Goal: Task Accomplishment & Management: Use online tool/utility

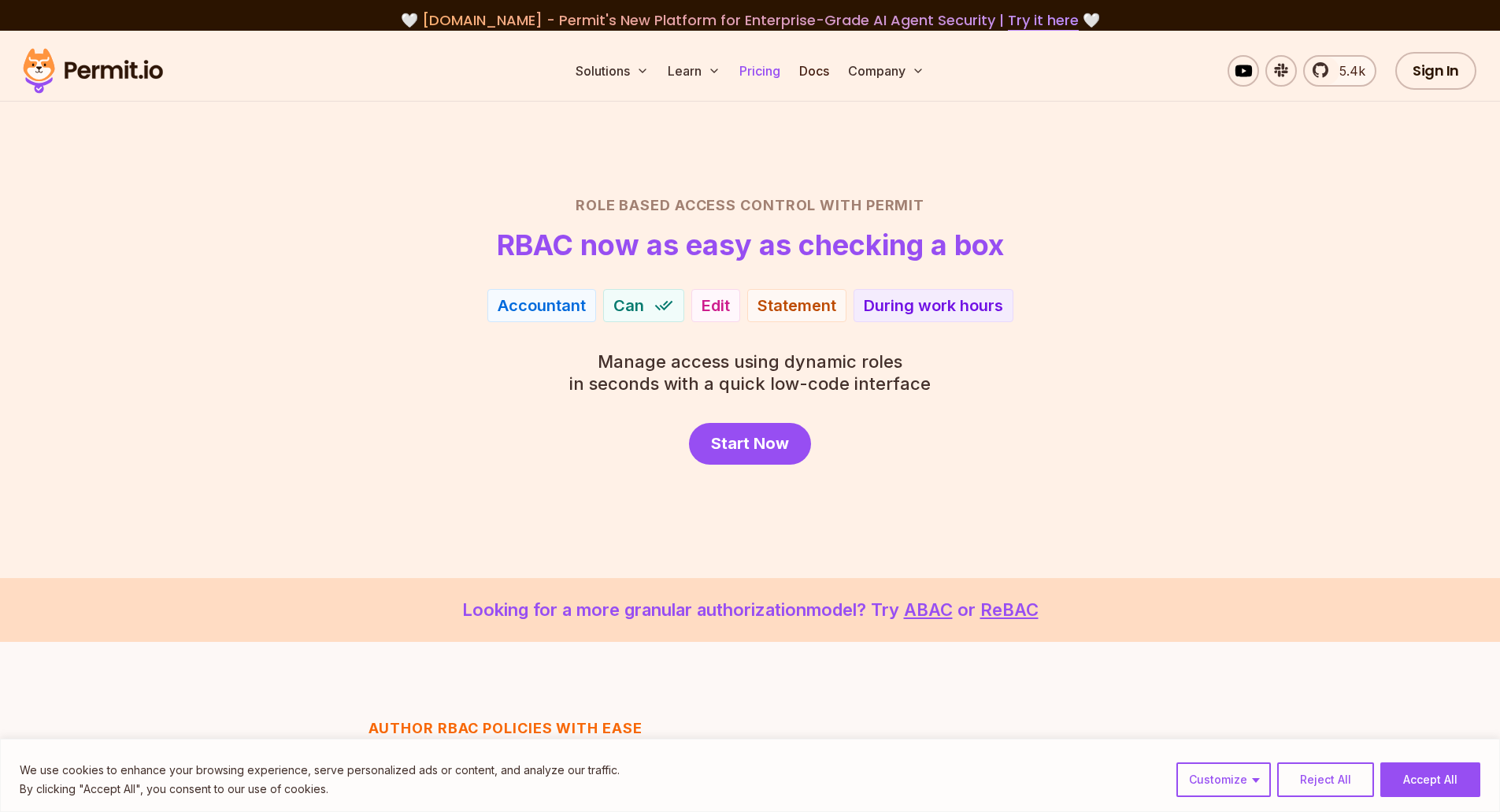
click at [750, 64] on link "Pricing" at bounding box center [759, 71] width 54 height 31
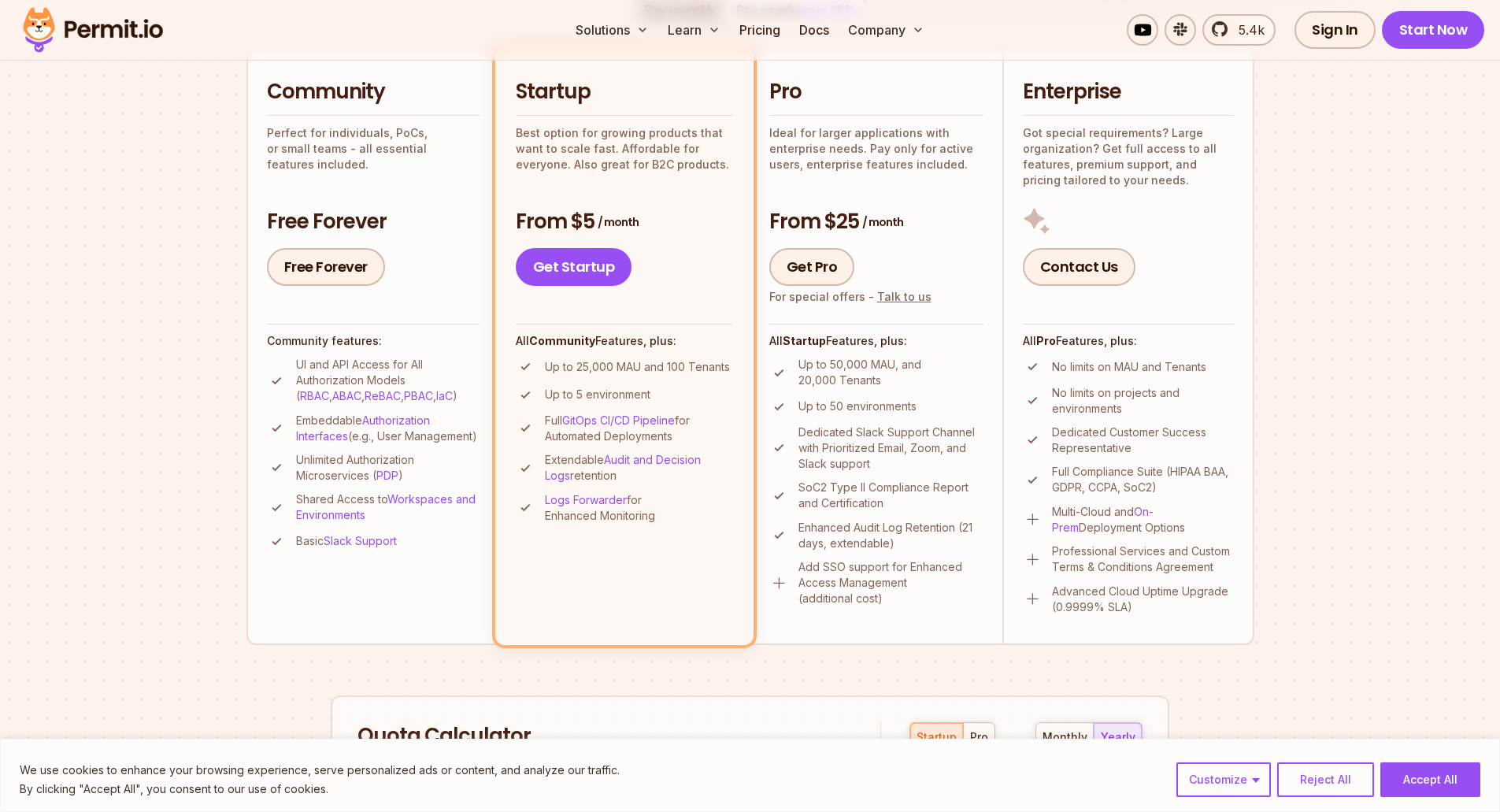
scroll to position [314, 0]
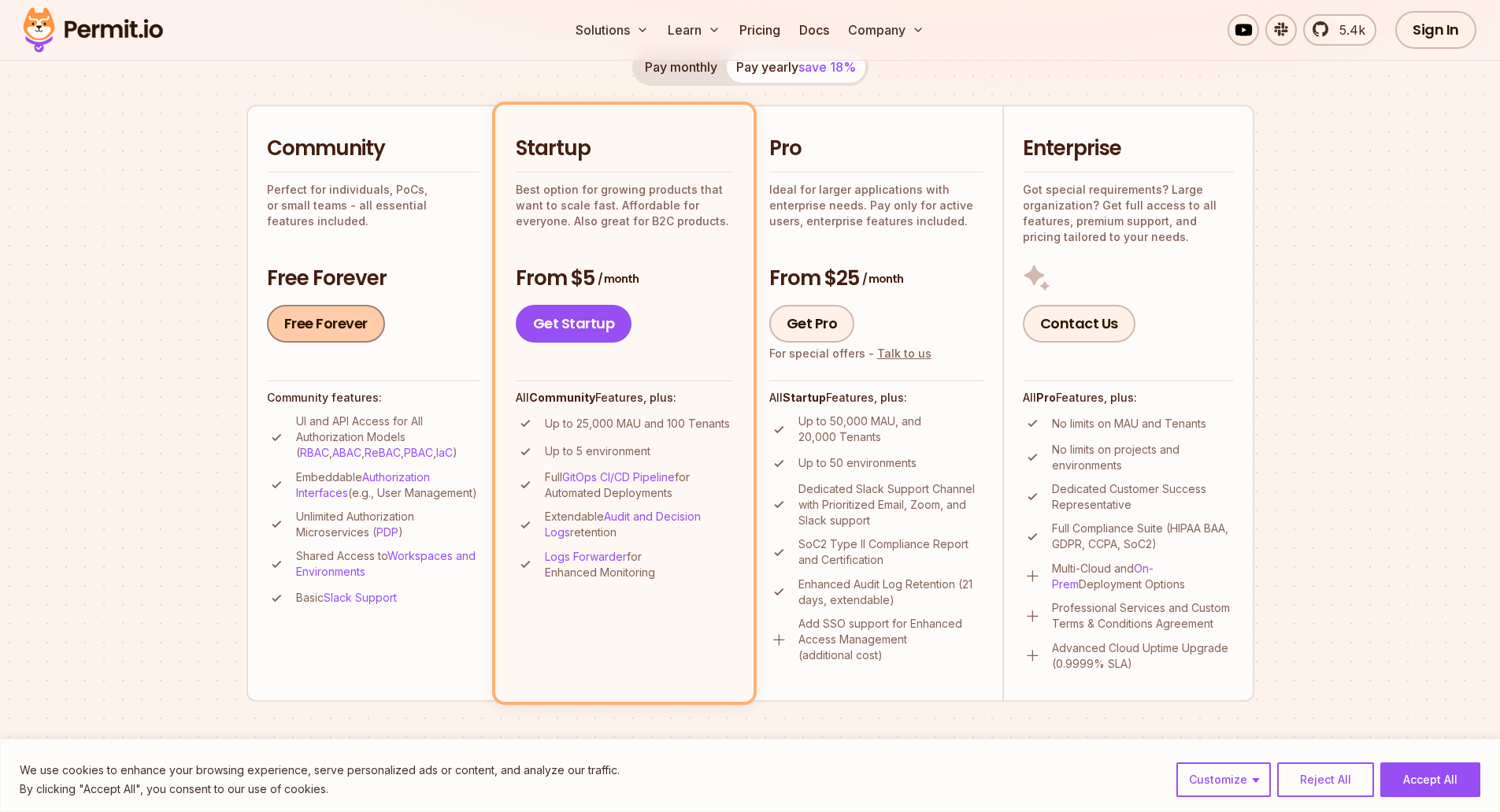
click at [307, 313] on link "Free Forever" at bounding box center [325, 323] width 119 height 38
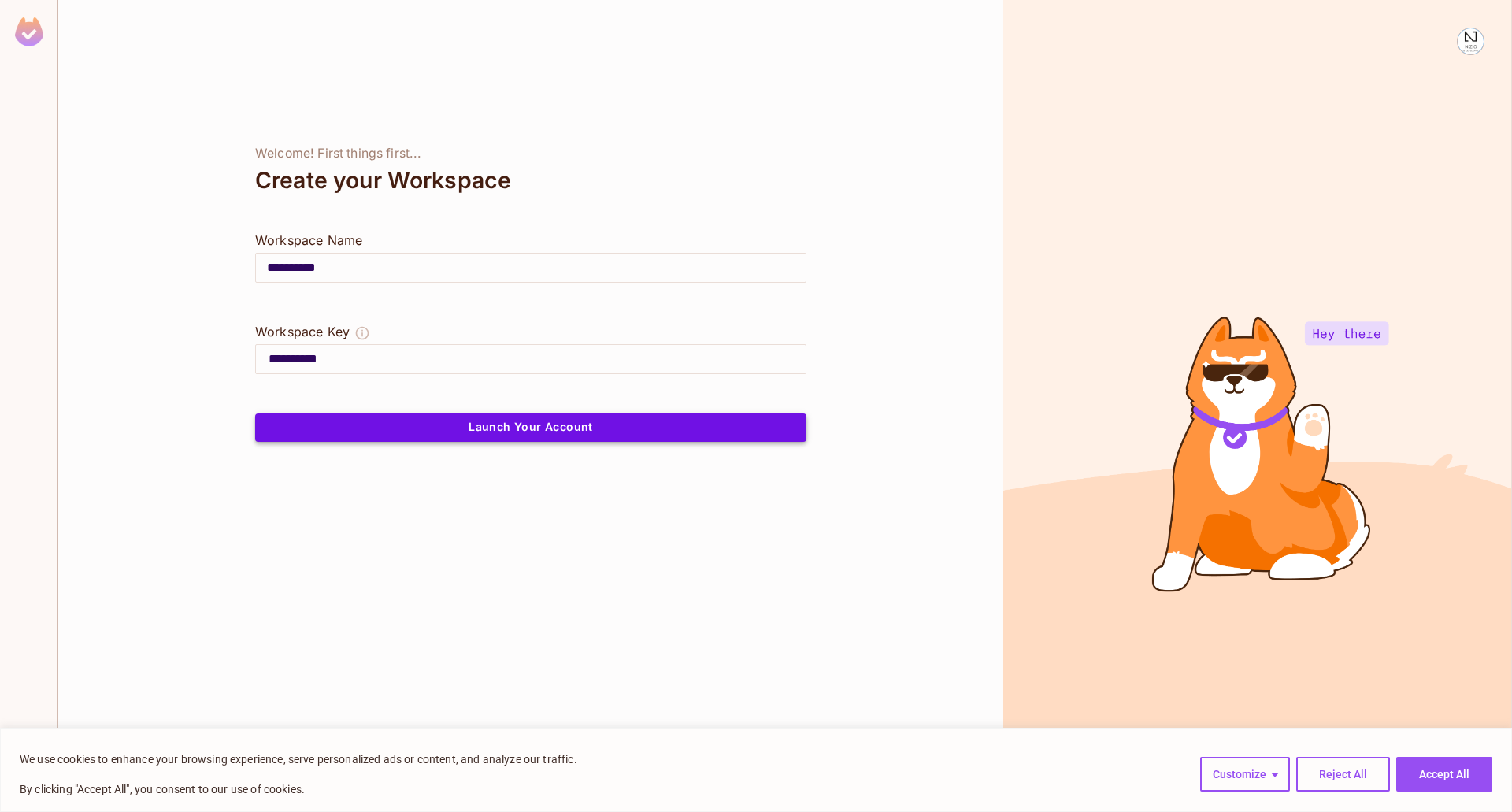
click at [523, 432] on button "Launch Your Account" at bounding box center [530, 427] width 552 height 28
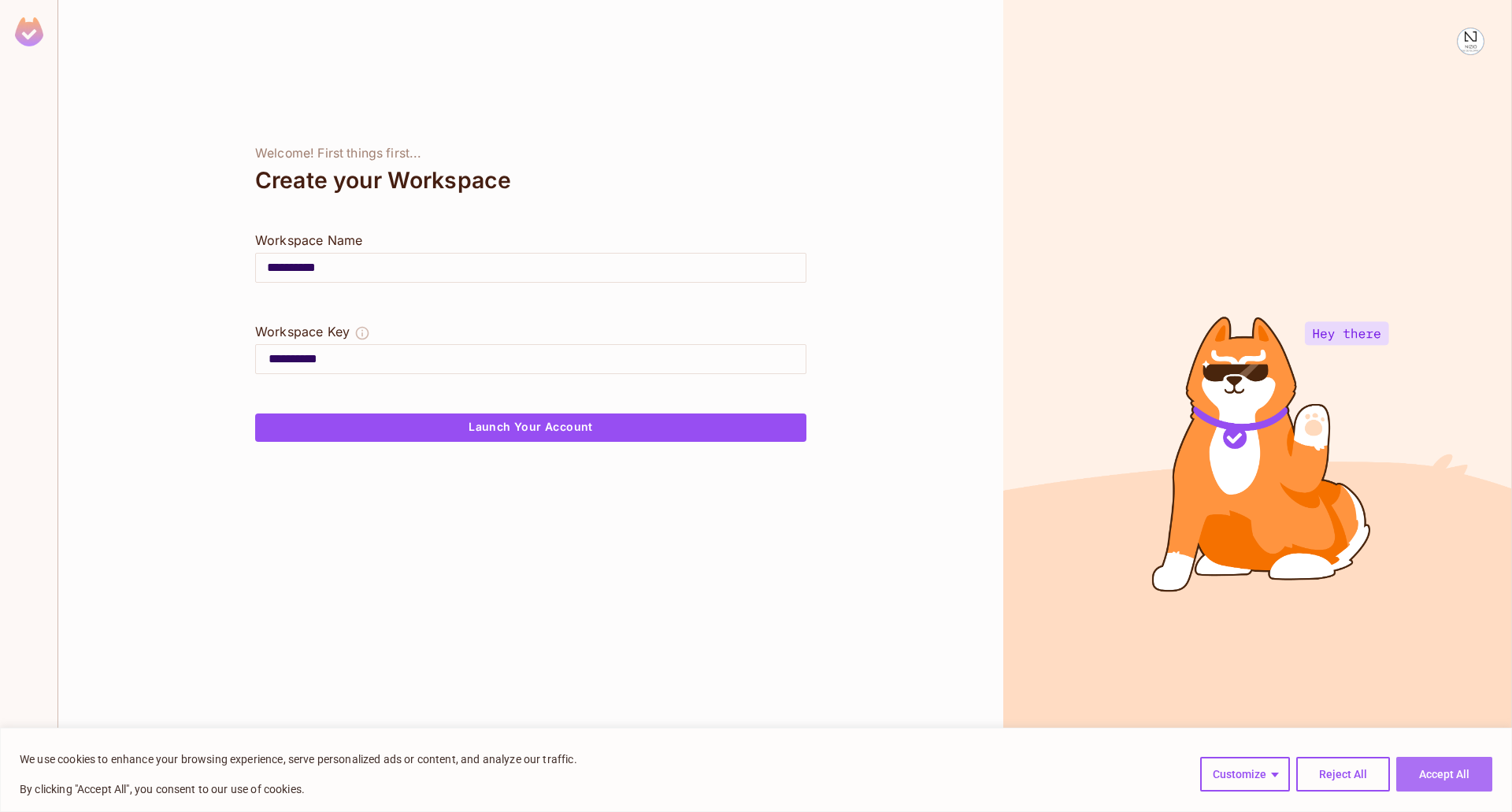
click at [1437, 785] on button "Accept All" at bounding box center [1444, 773] width 96 height 34
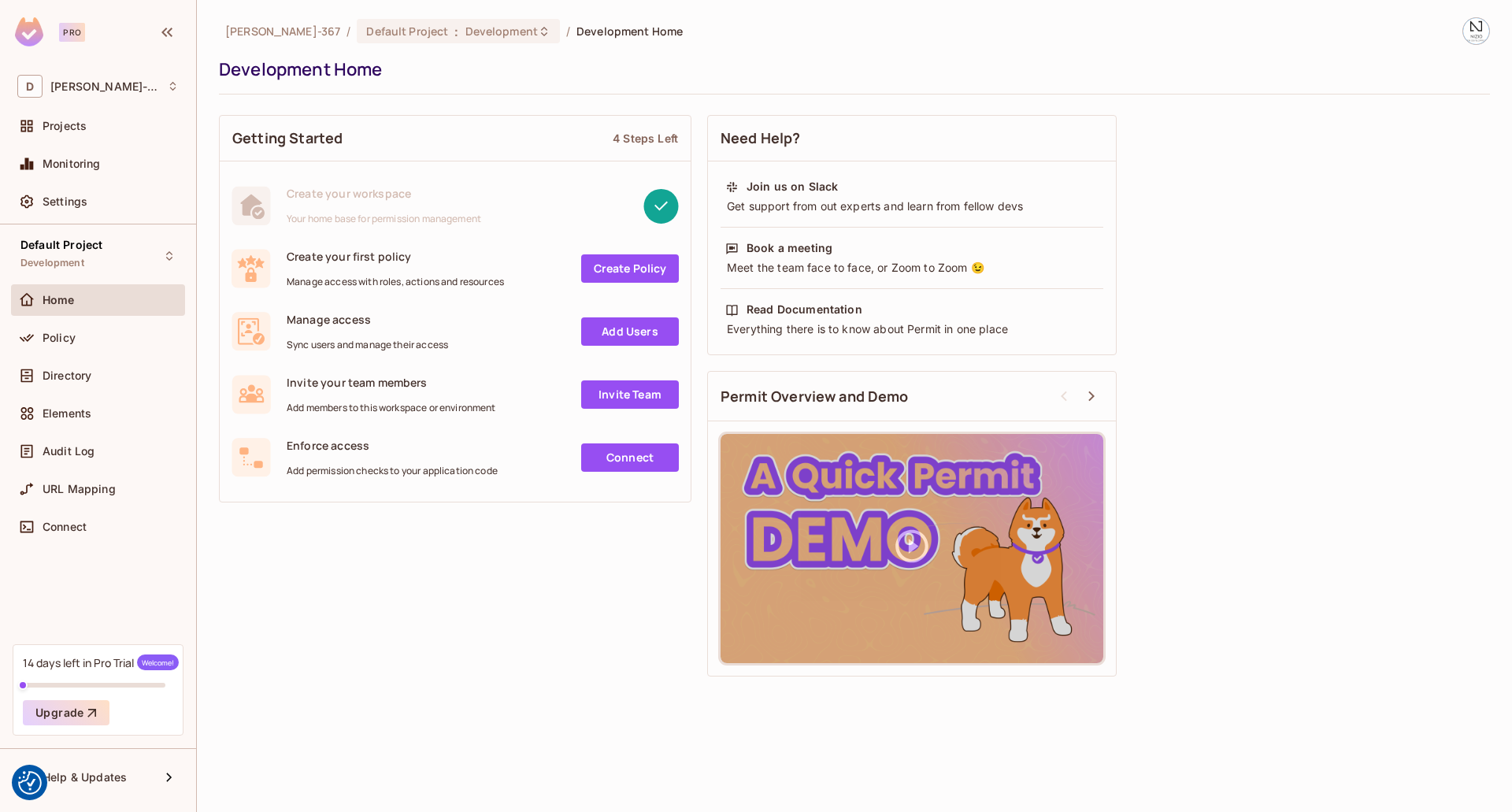
click at [611, 266] on link "Create Policy" at bounding box center [630, 268] width 98 height 28
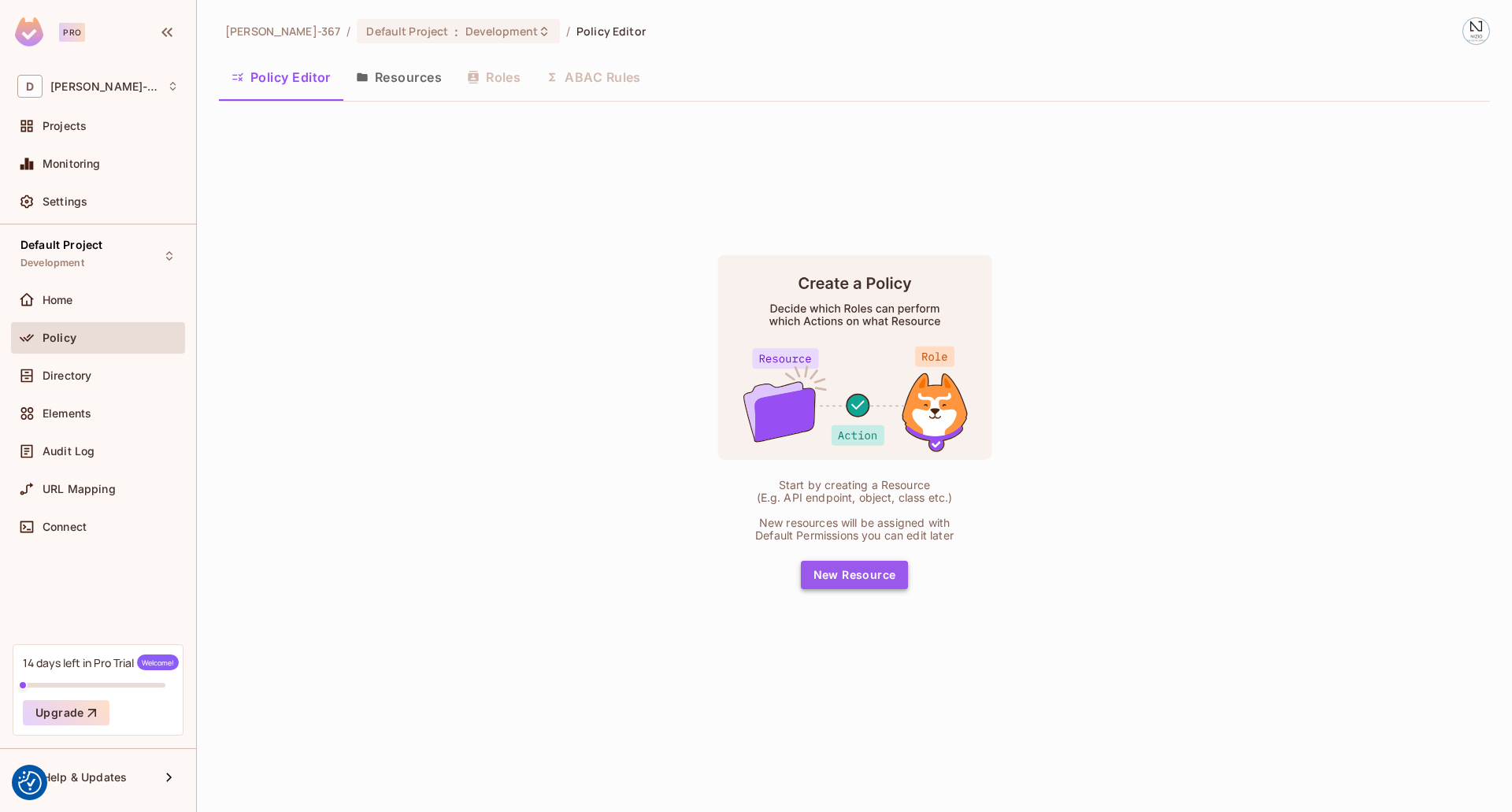
click at [854, 576] on button "New Resource" at bounding box center [854, 574] width 108 height 28
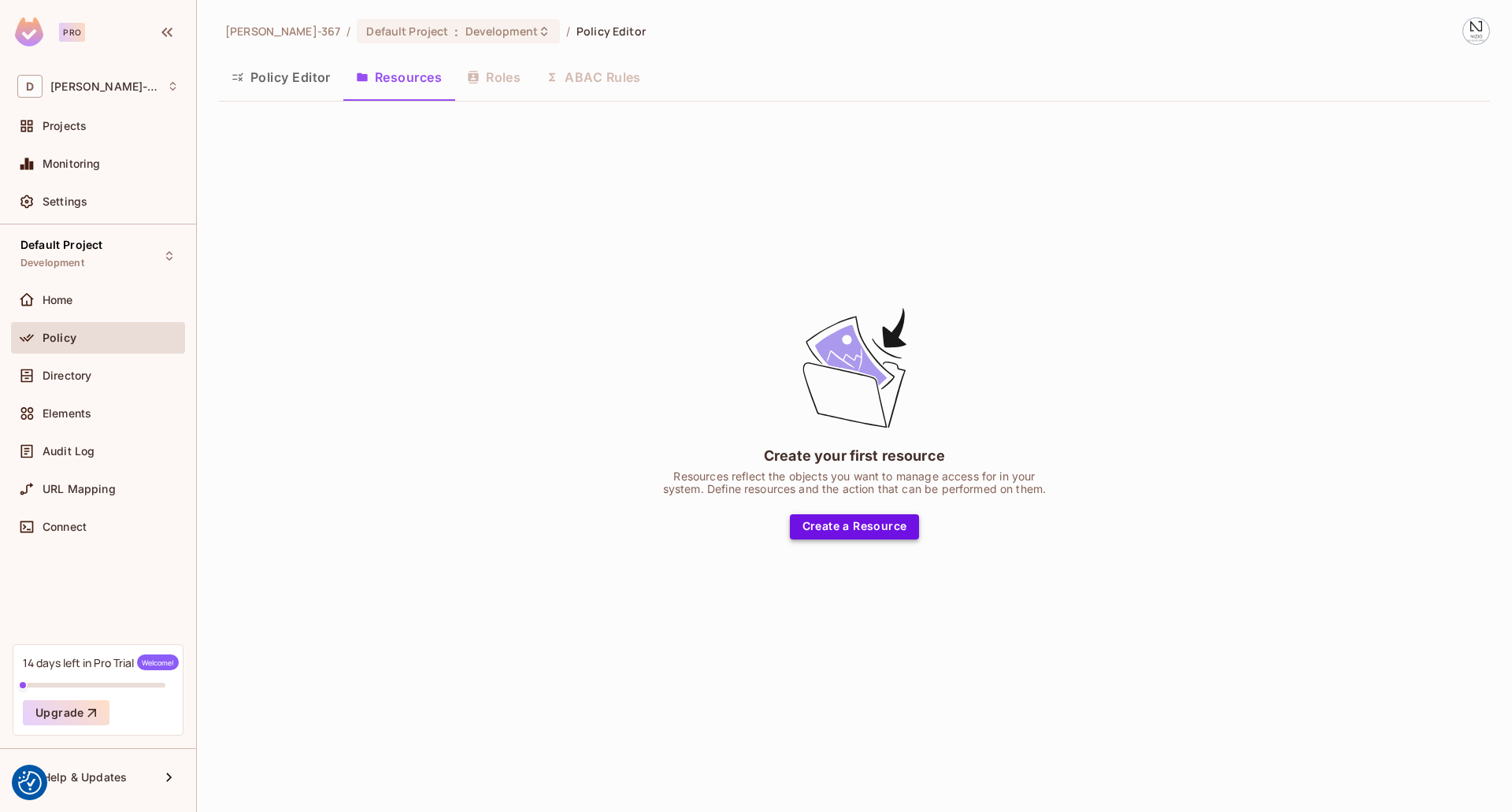
click at [841, 523] on button "Create a Resource" at bounding box center [854, 527] width 130 height 25
